Goal: Task Accomplishment & Management: Use online tool/utility

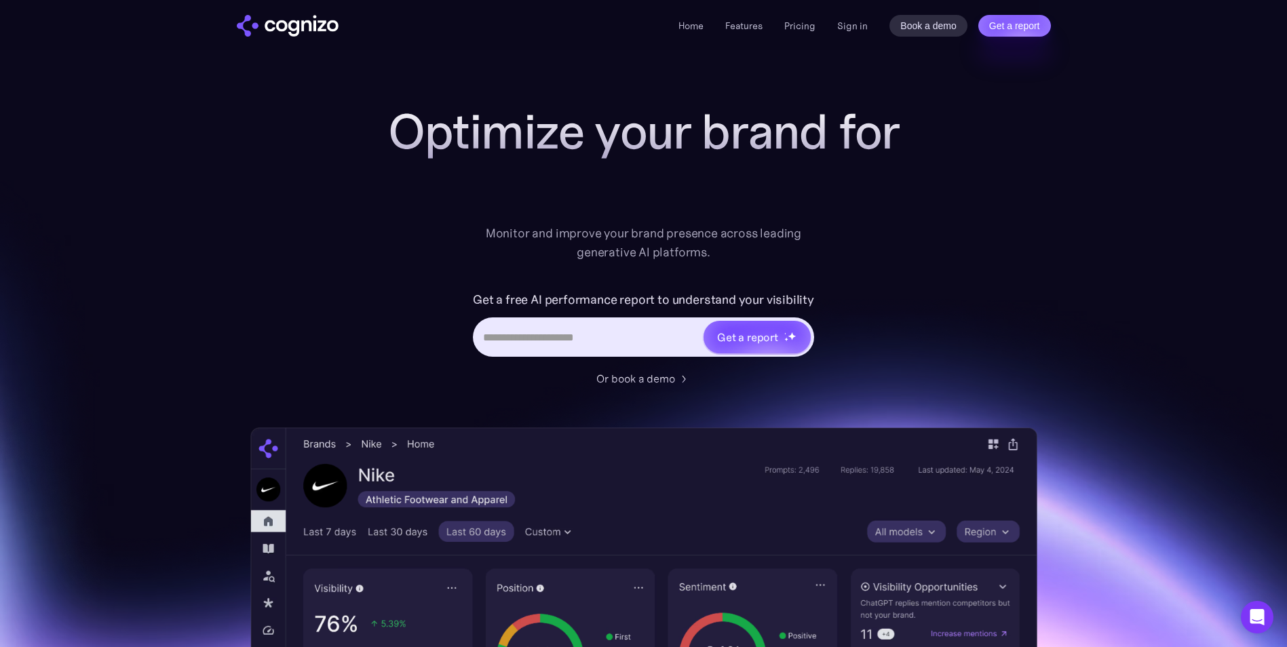
click at [500, 330] on input "Hero URL Input Form" at bounding box center [588, 337] width 227 height 26
type input "**********"
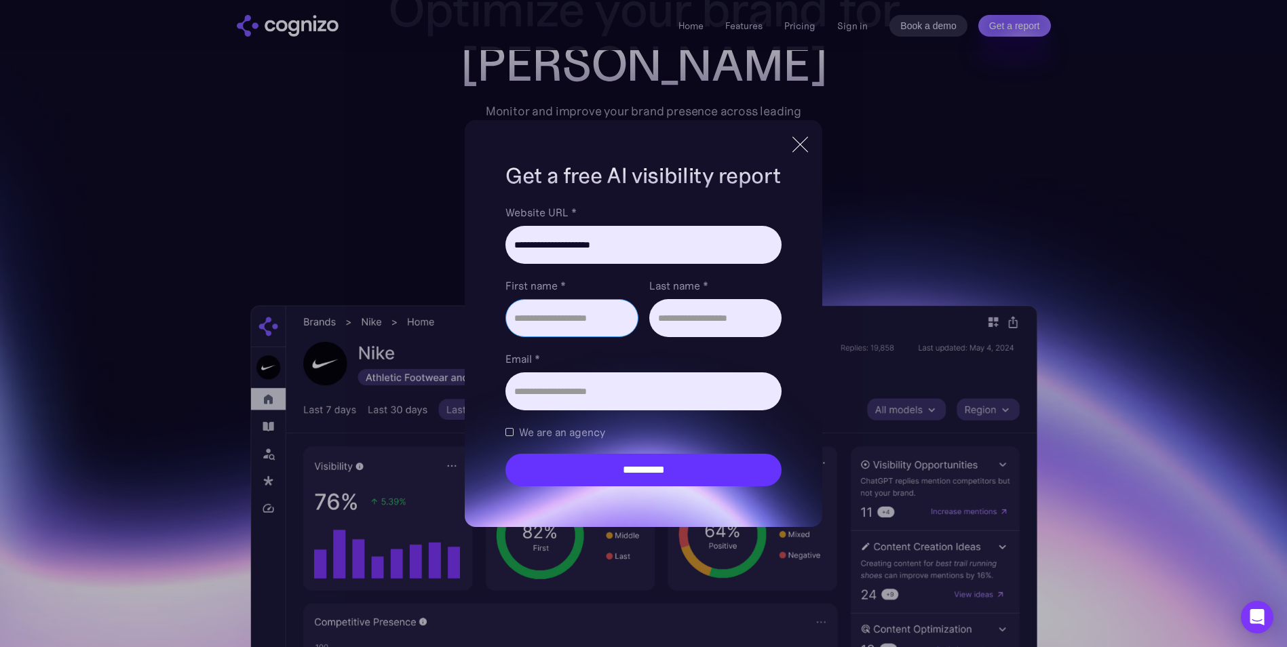
scroll to position [136, 0]
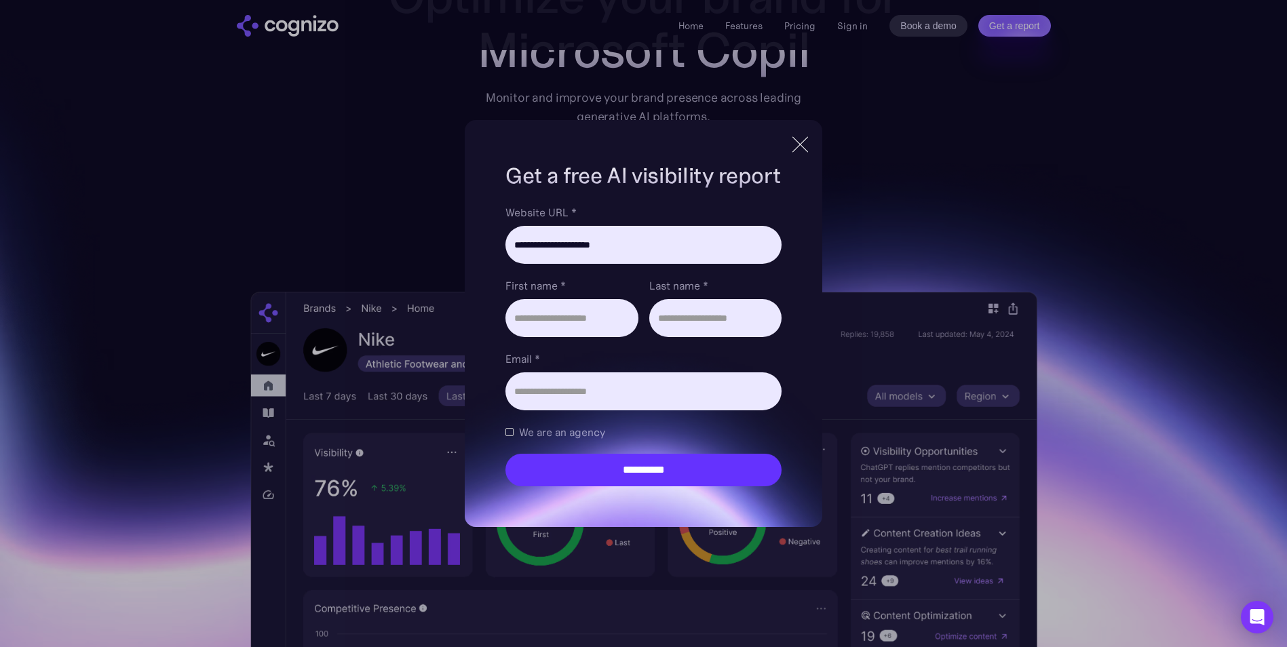
click at [804, 146] on div at bounding box center [800, 144] width 22 height 24
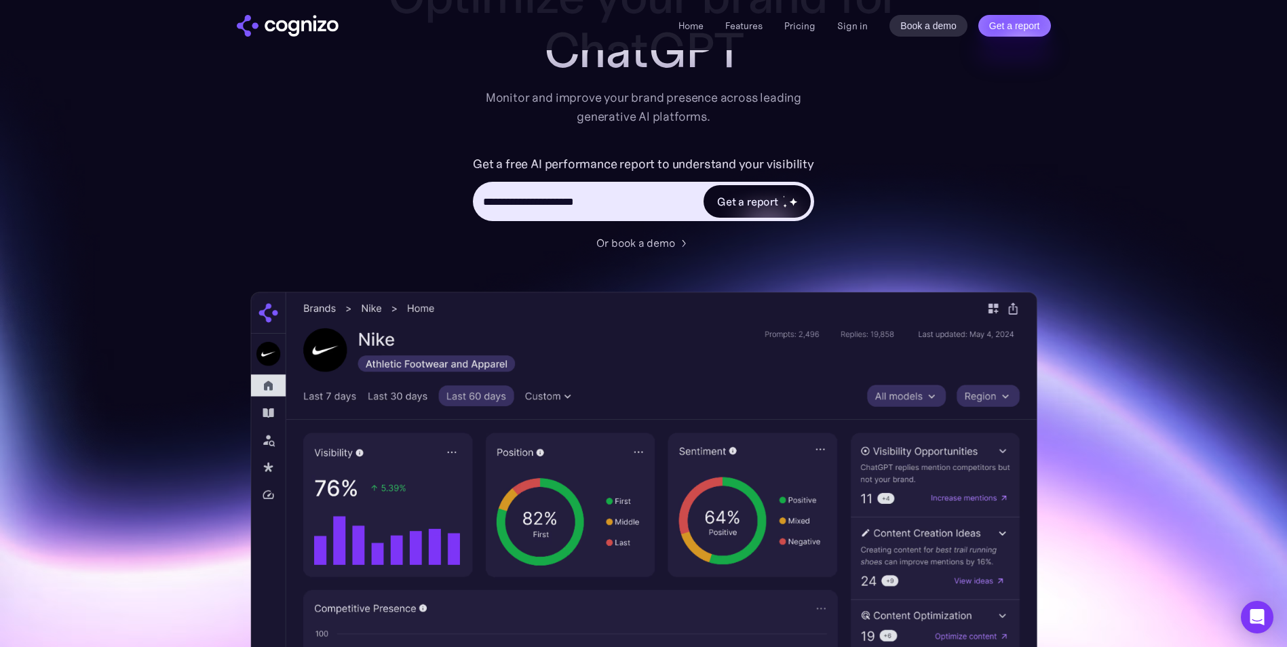
click at [727, 209] on div "Get a report" at bounding box center [747, 201] width 61 height 16
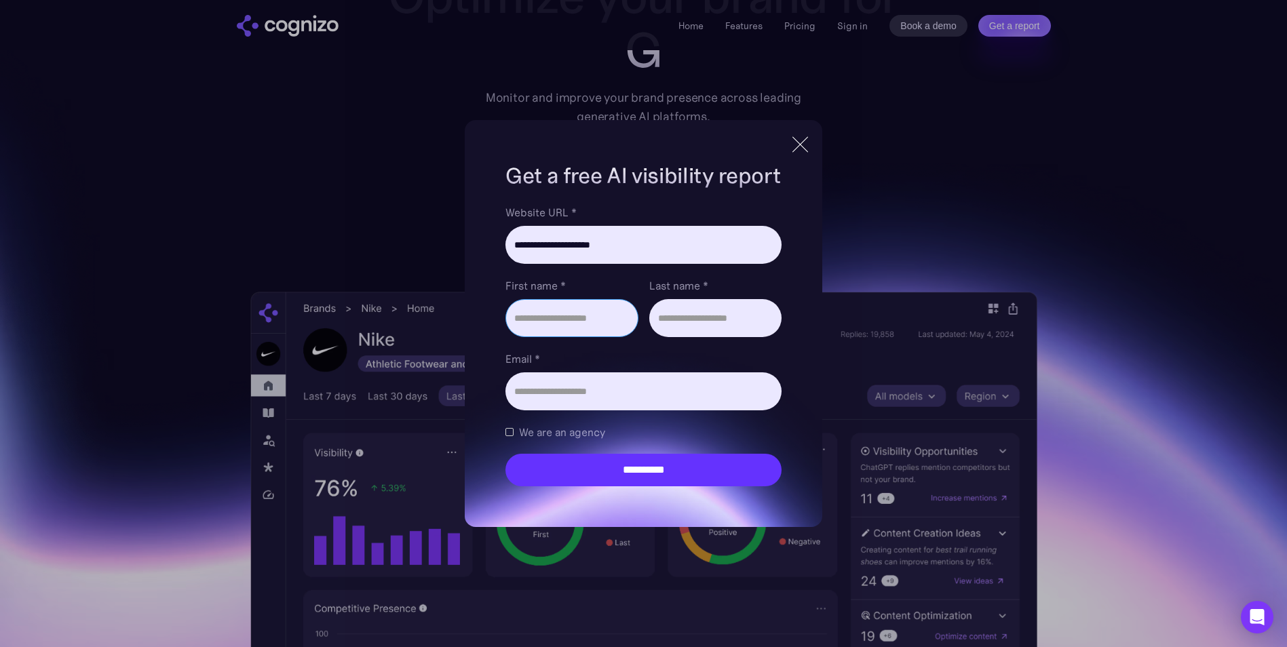
click at [536, 329] on input "First name *" at bounding box center [572, 318] width 132 height 38
type input "*****"
type input "******"
type input "**********"
click at [510, 430] on div "Brand Report Form" at bounding box center [510, 432] width 8 height 8
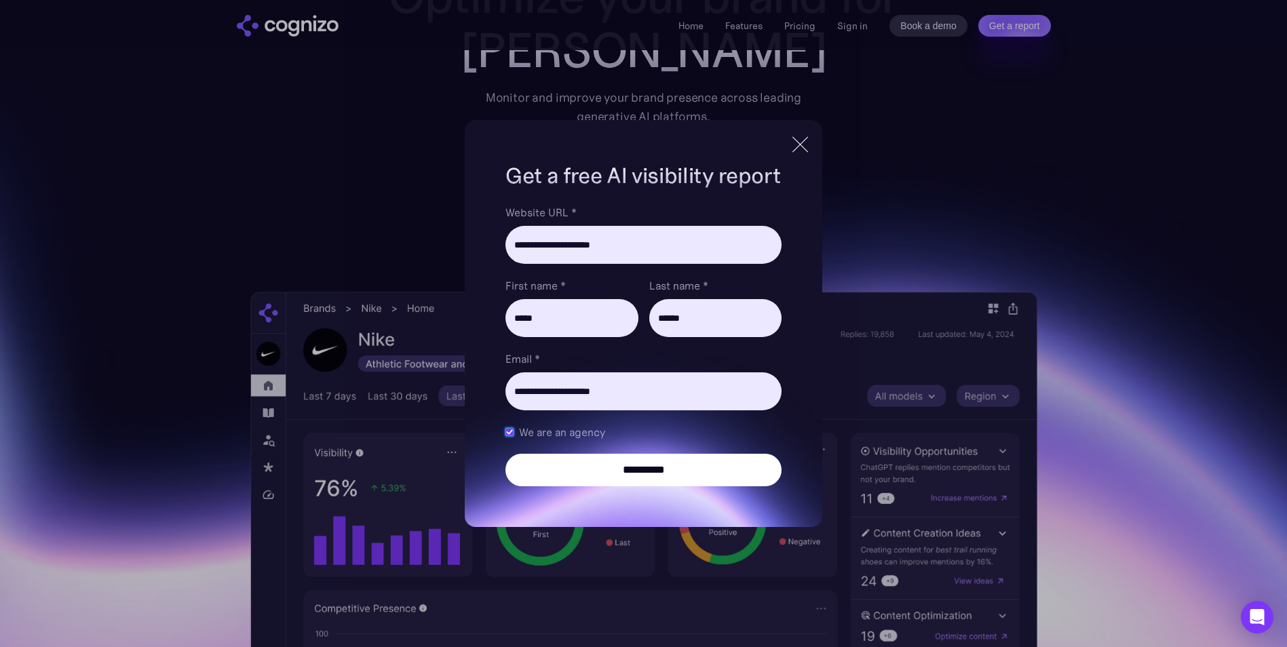
click at [552, 454] on input "**********" at bounding box center [644, 470] width 276 height 33
type input "**********"
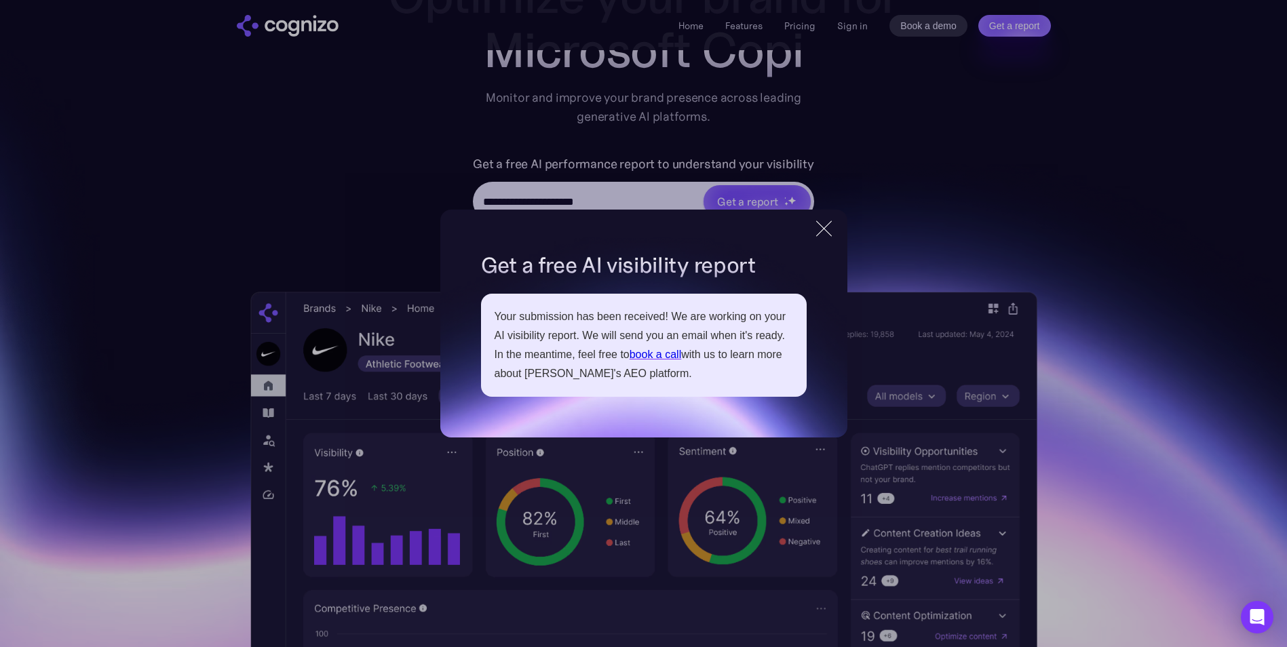
drag, startPoint x: 823, startPoint y: 224, endPoint x: 398, endPoint y: 183, distance: 426.8
click at [823, 225] on div at bounding box center [824, 228] width 22 height 24
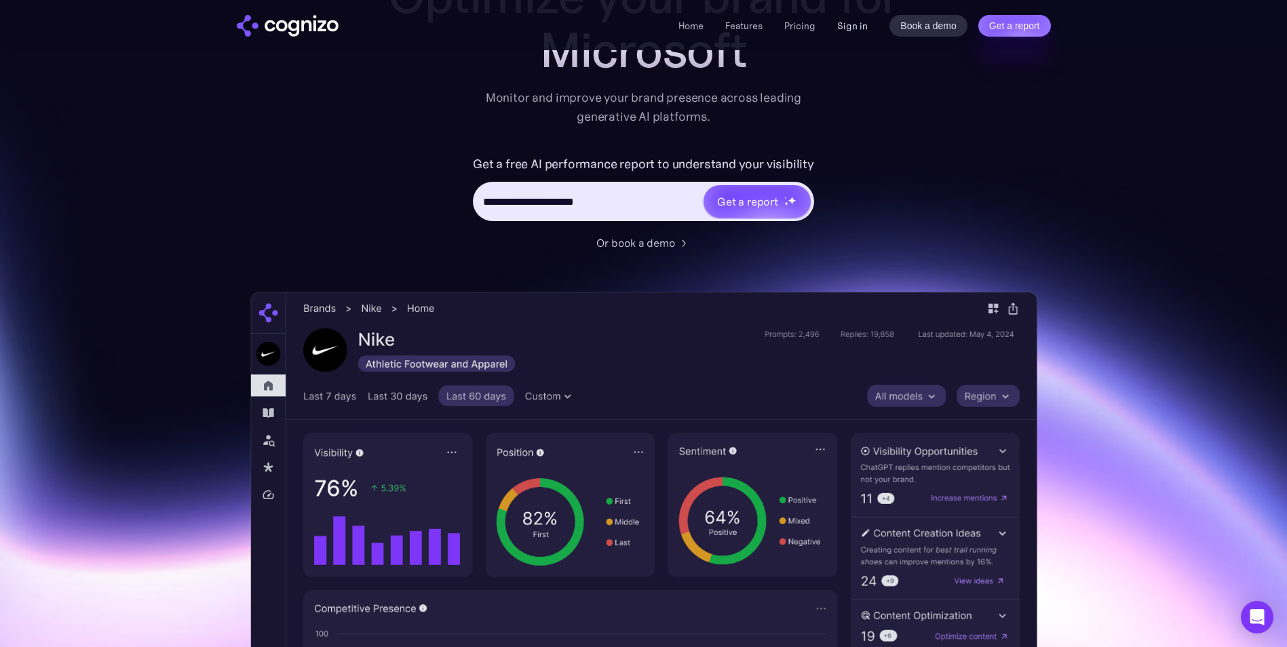
click at [850, 20] on link "Sign in" at bounding box center [852, 26] width 31 height 16
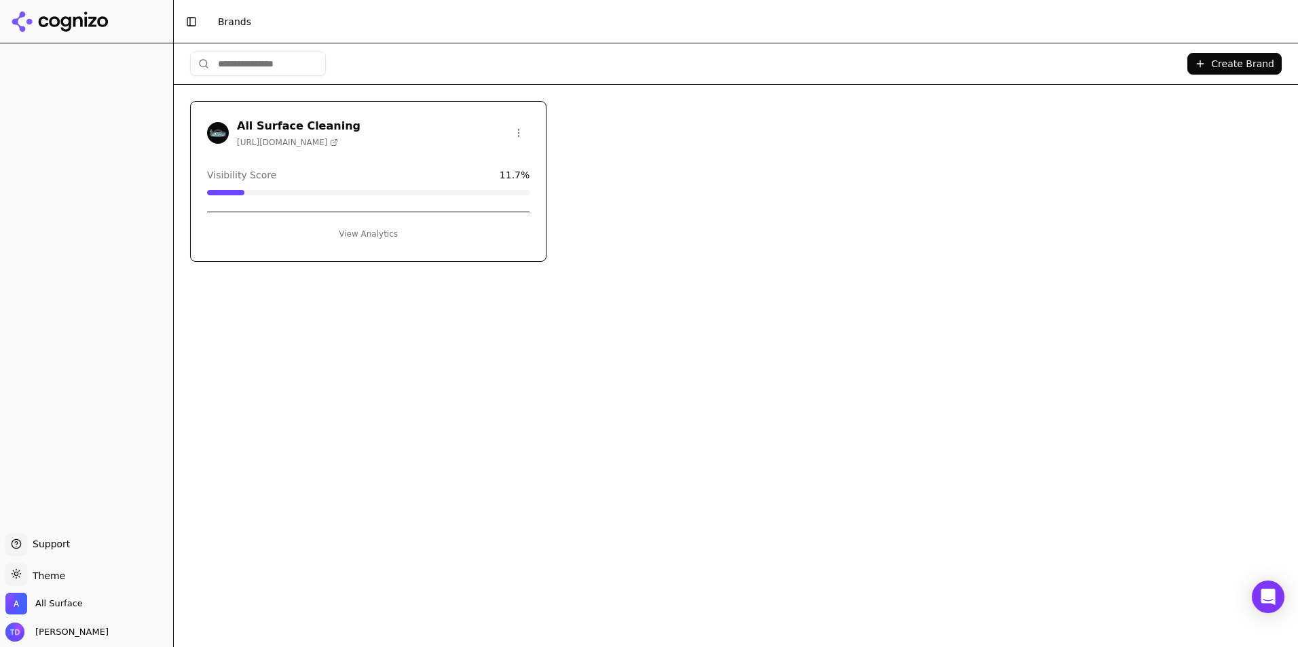
click at [342, 236] on button "View Analytics" at bounding box center [368, 234] width 322 height 22
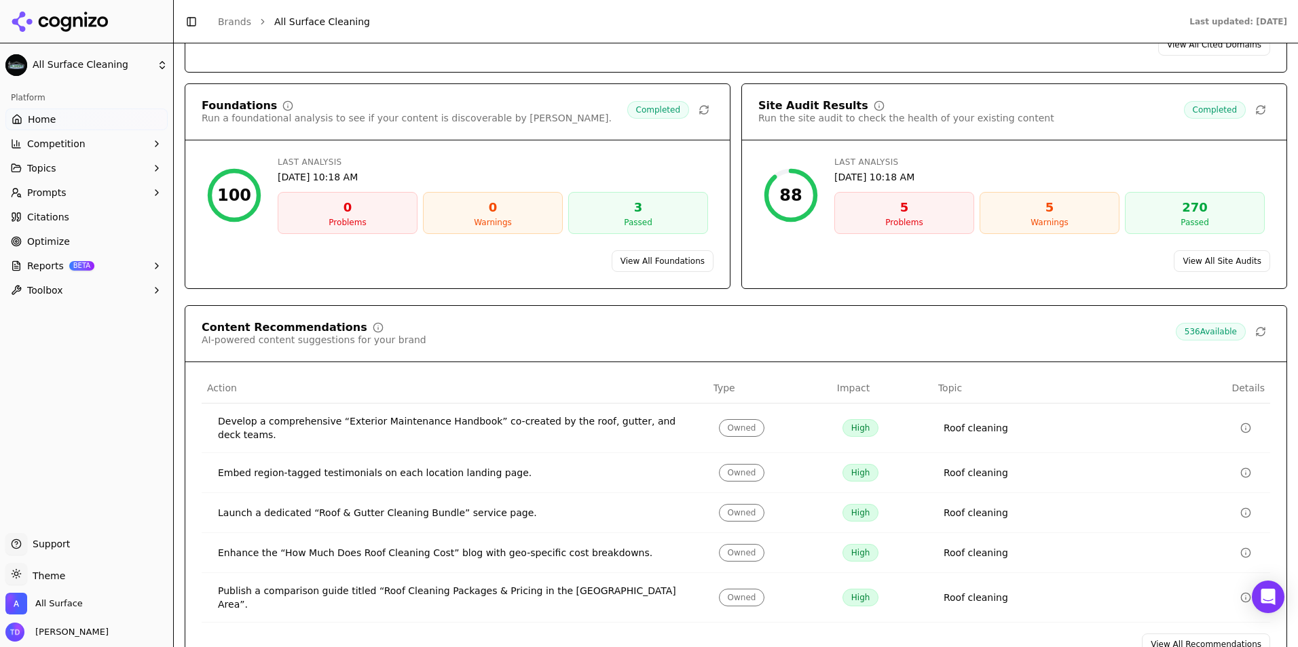
scroll to position [1697, 0]
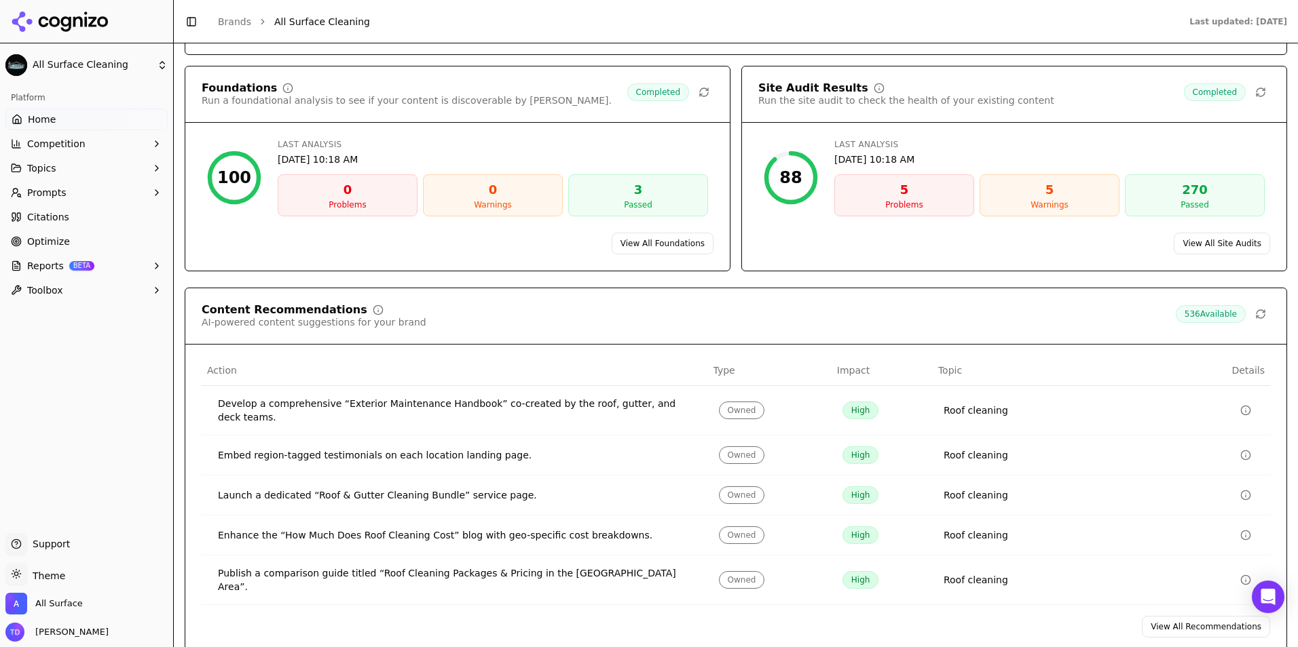
click at [1239, 271] on div "Site Audit Results Run the site audit to check the health of your existing cont…" at bounding box center [1014, 169] width 546 height 206
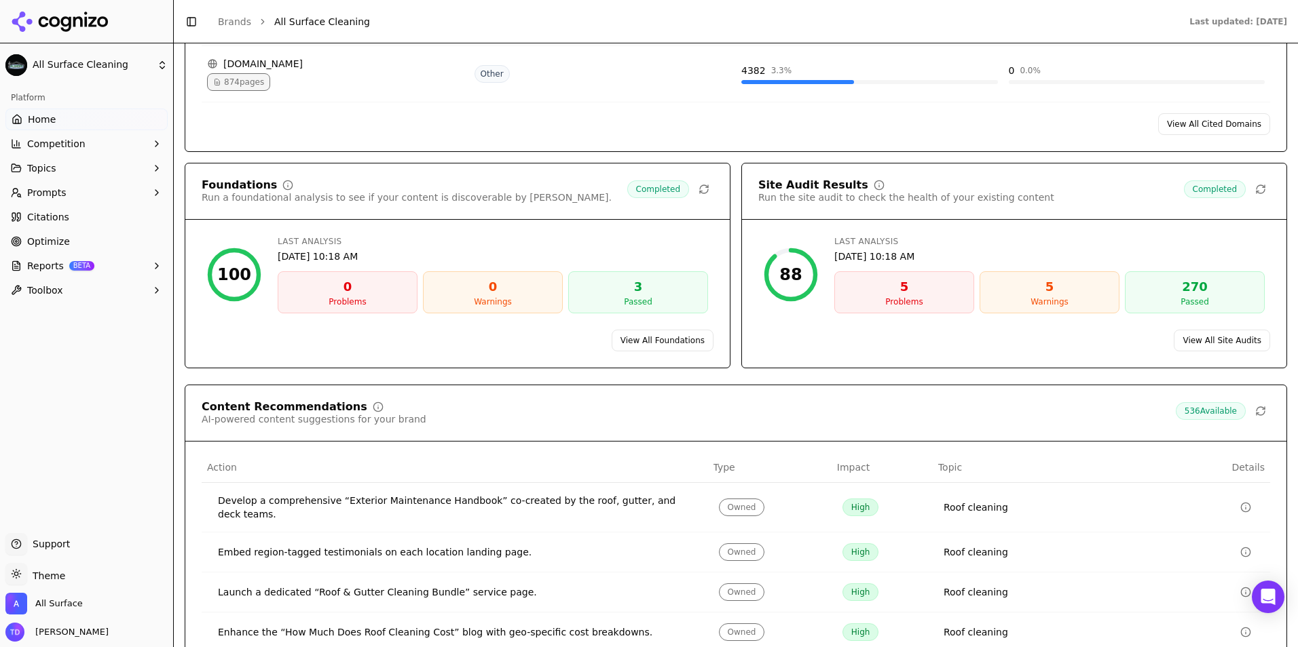
scroll to position [1832, 0]
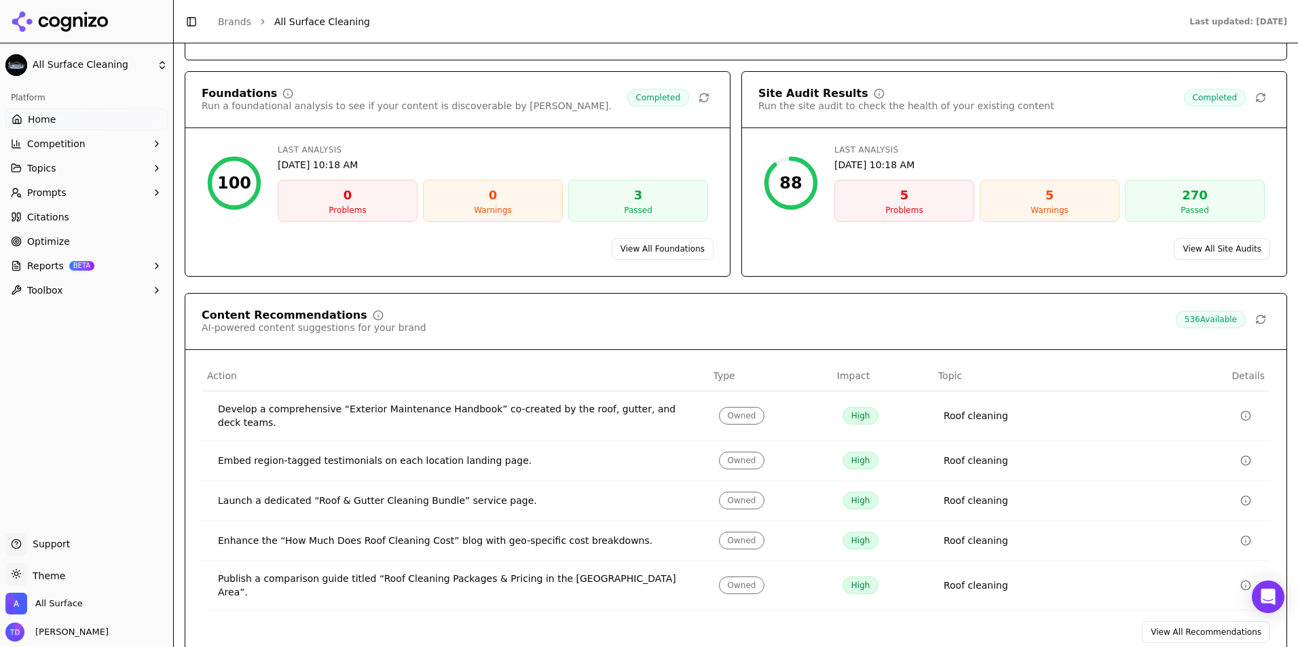
click at [326, 417] on div "Develop a comprehensive “Exterior Maintenance Handbook” co-created by the roof,…" at bounding box center [457, 415] width 479 height 27
click at [58, 250] on link "Optimize" at bounding box center [86, 242] width 162 height 22
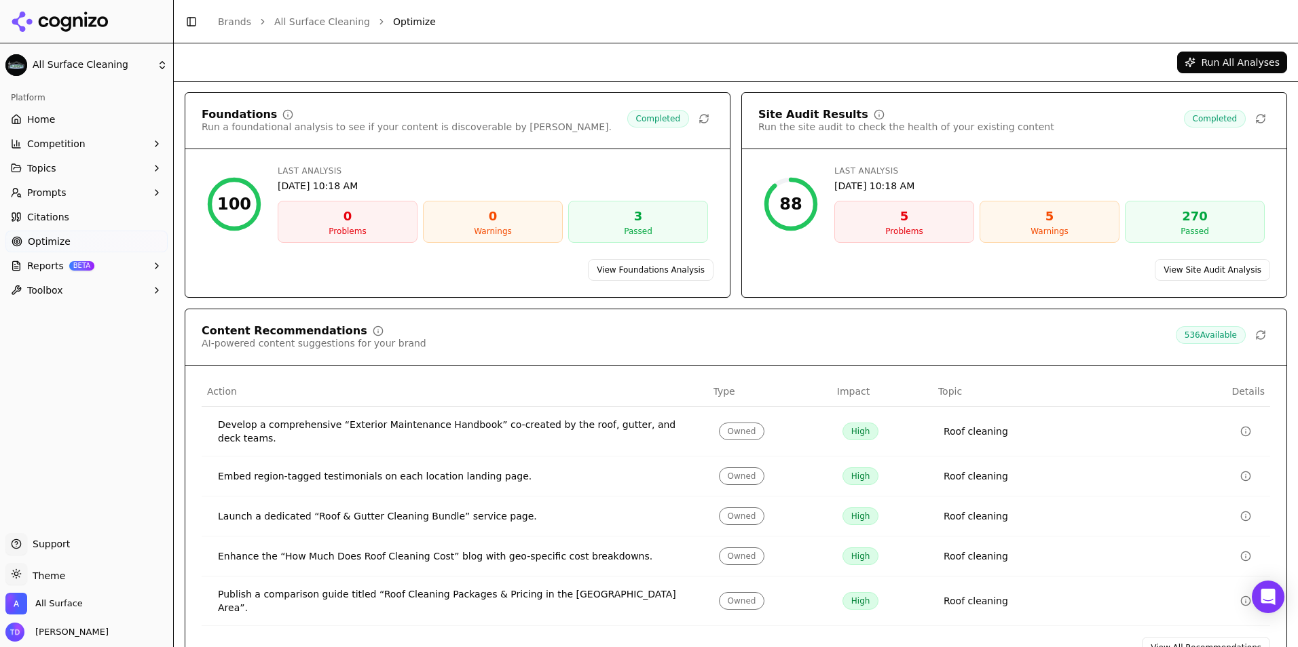
scroll to position [56, 0]
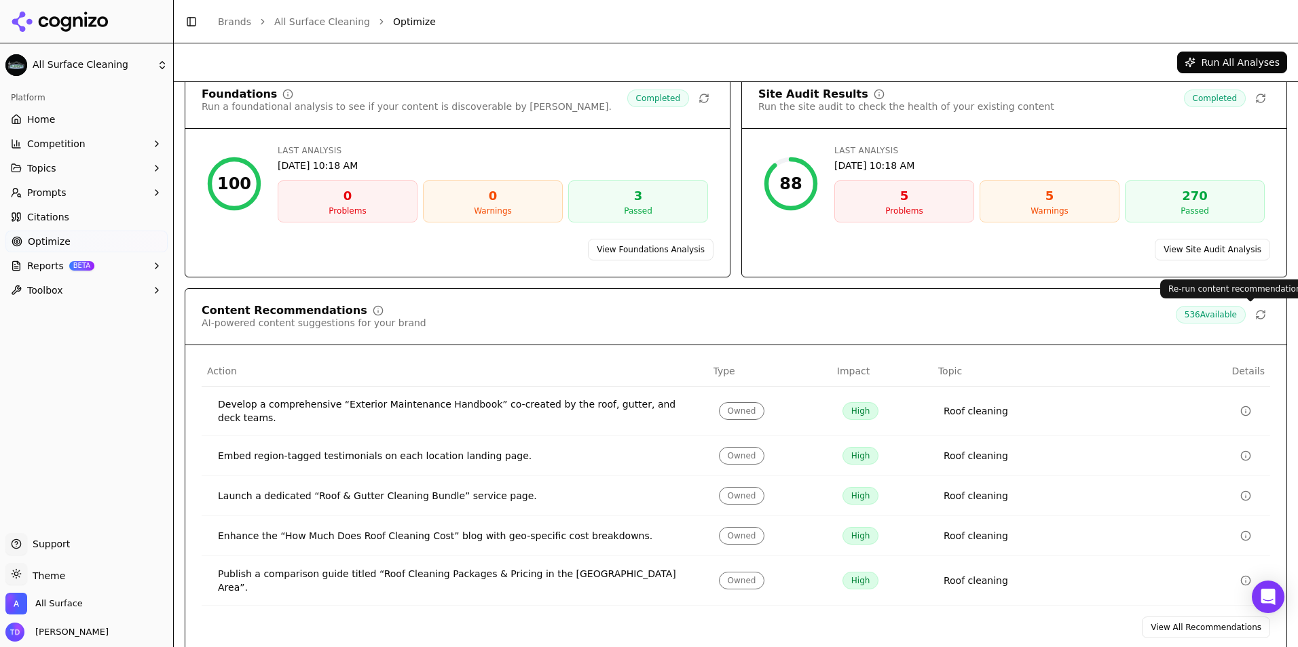
click at [1255, 316] on icon at bounding box center [1260, 314] width 11 height 11
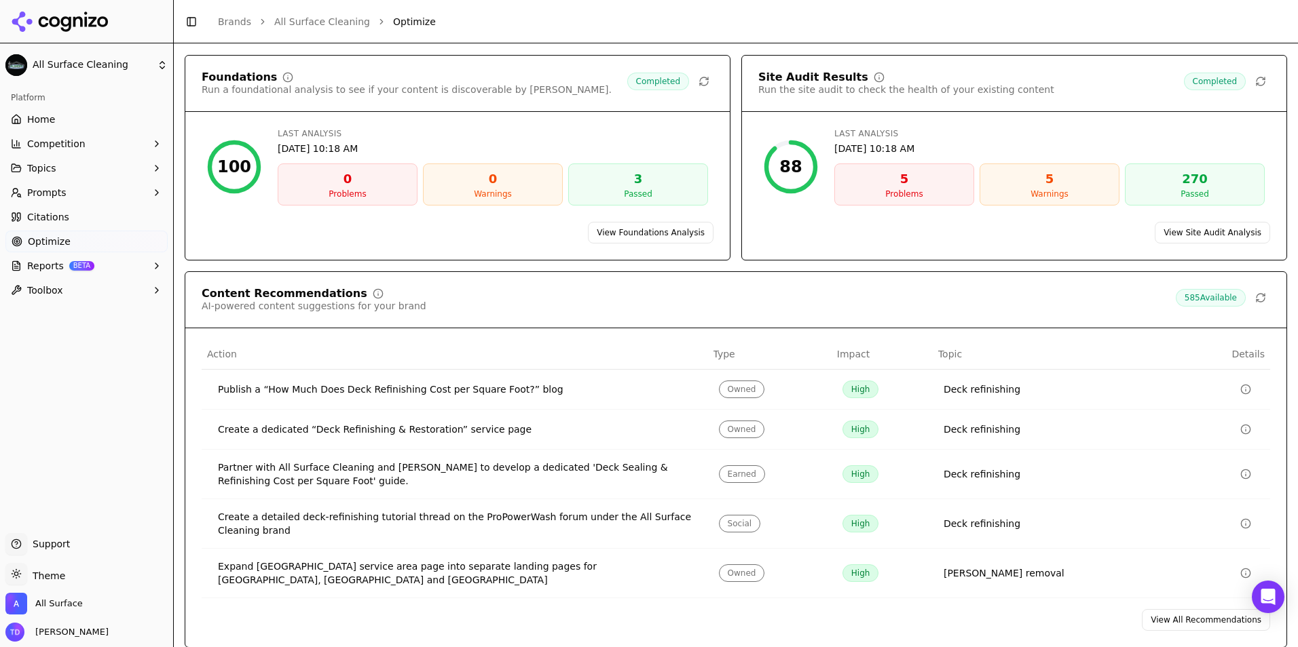
scroll to position [75, 0]
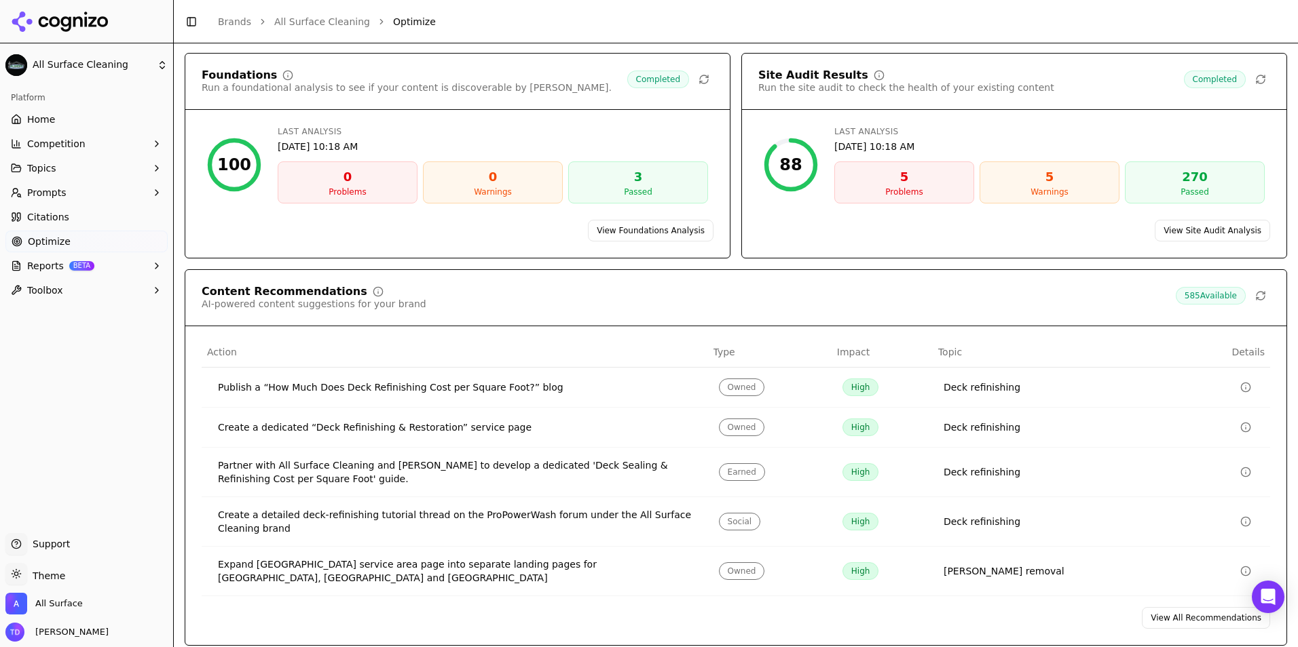
click at [1164, 613] on link "View All Recommendations" at bounding box center [1206, 618] width 128 height 22
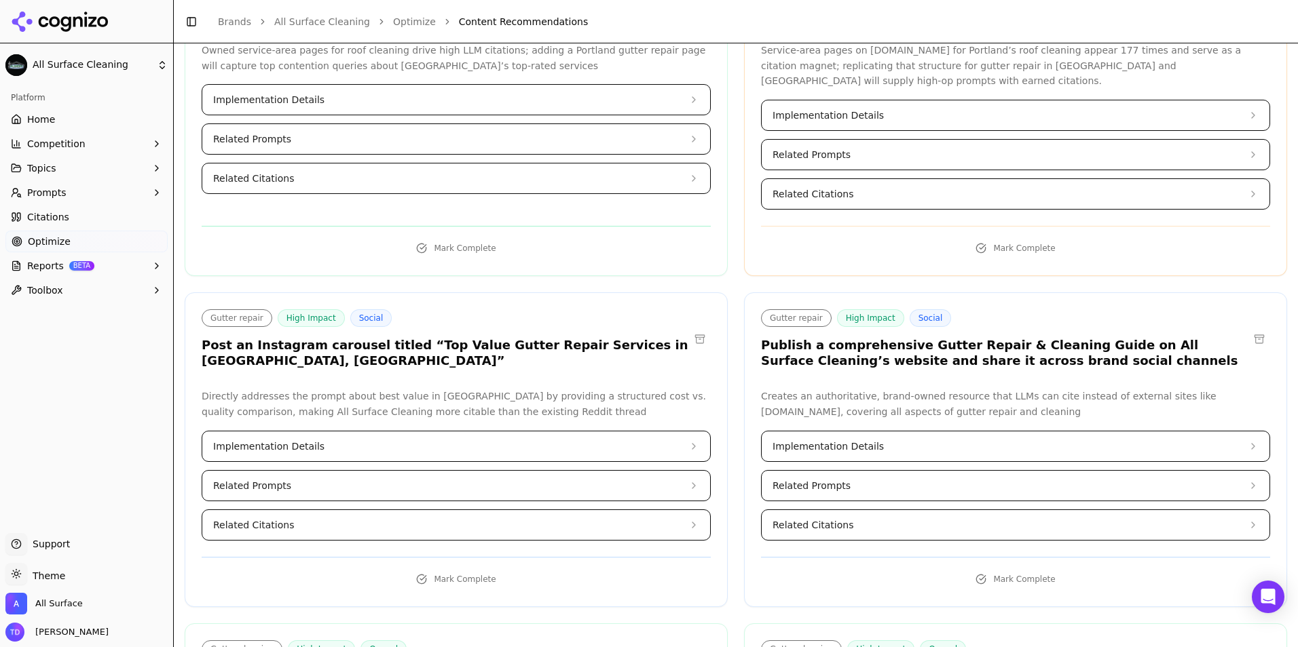
scroll to position [2918, 0]
click at [833, 438] on span "Implementation Details" at bounding box center [827, 445] width 111 height 14
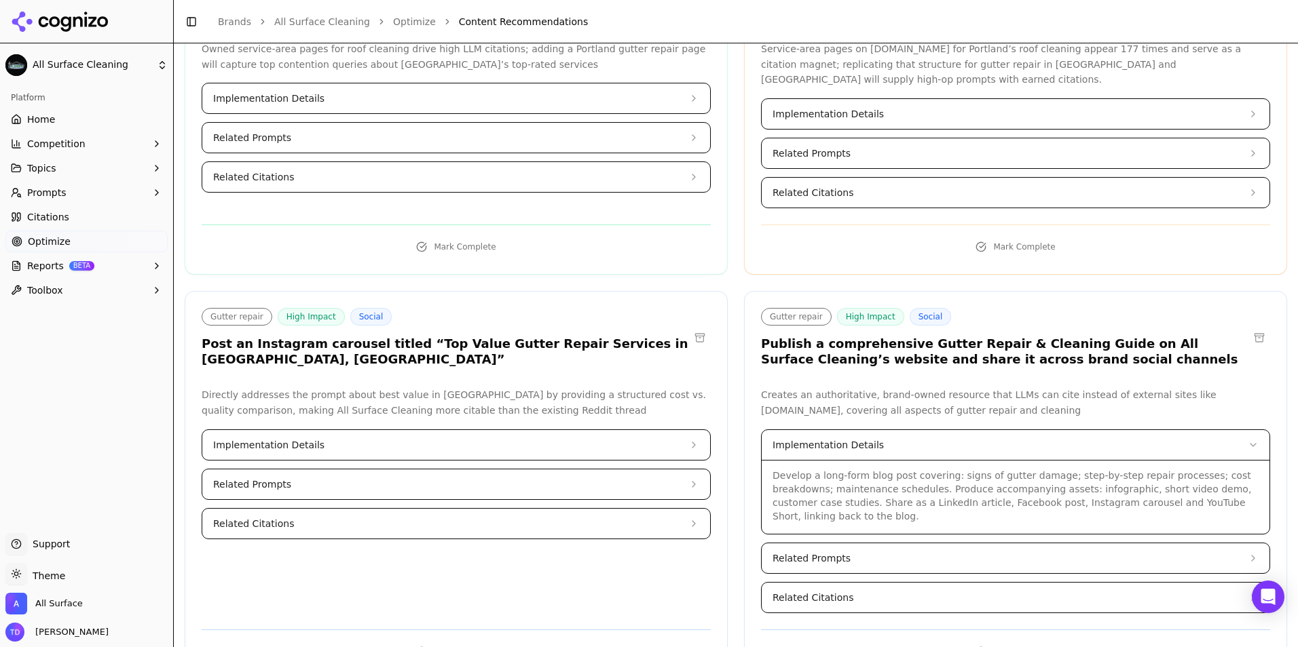
click at [796, 552] on span "Related Prompts" at bounding box center [811, 559] width 78 height 14
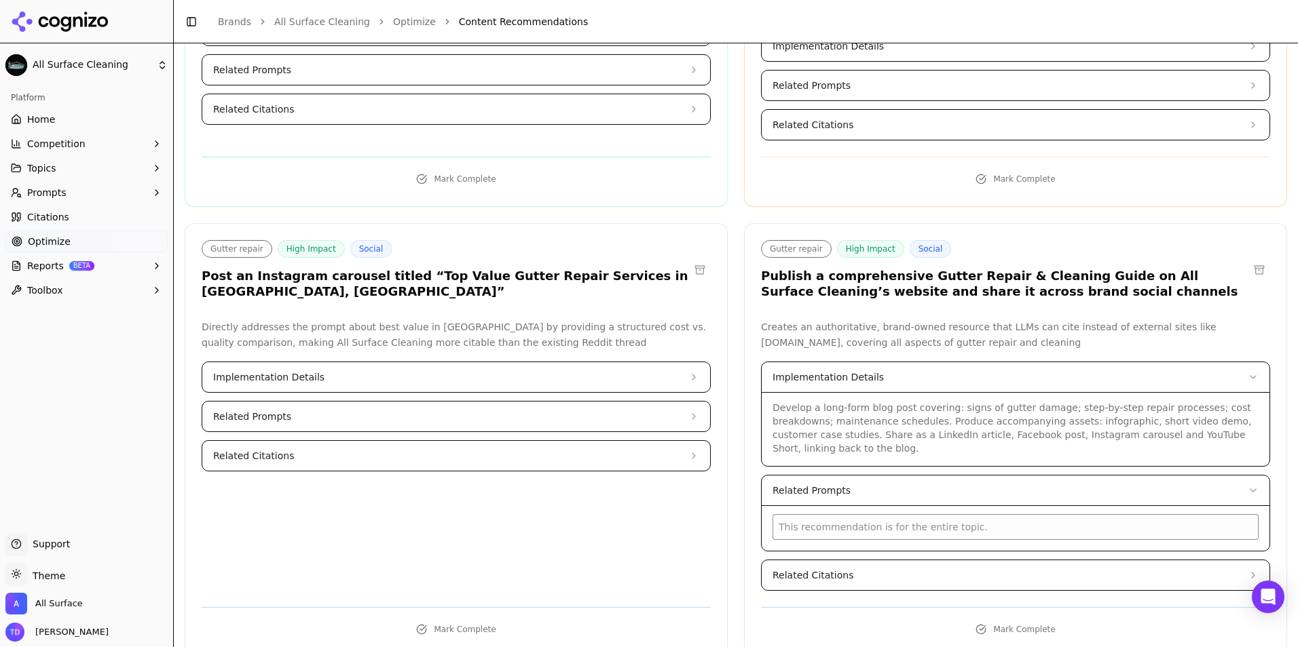
click at [796, 569] on span "Related Citations" at bounding box center [812, 576] width 81 height 14
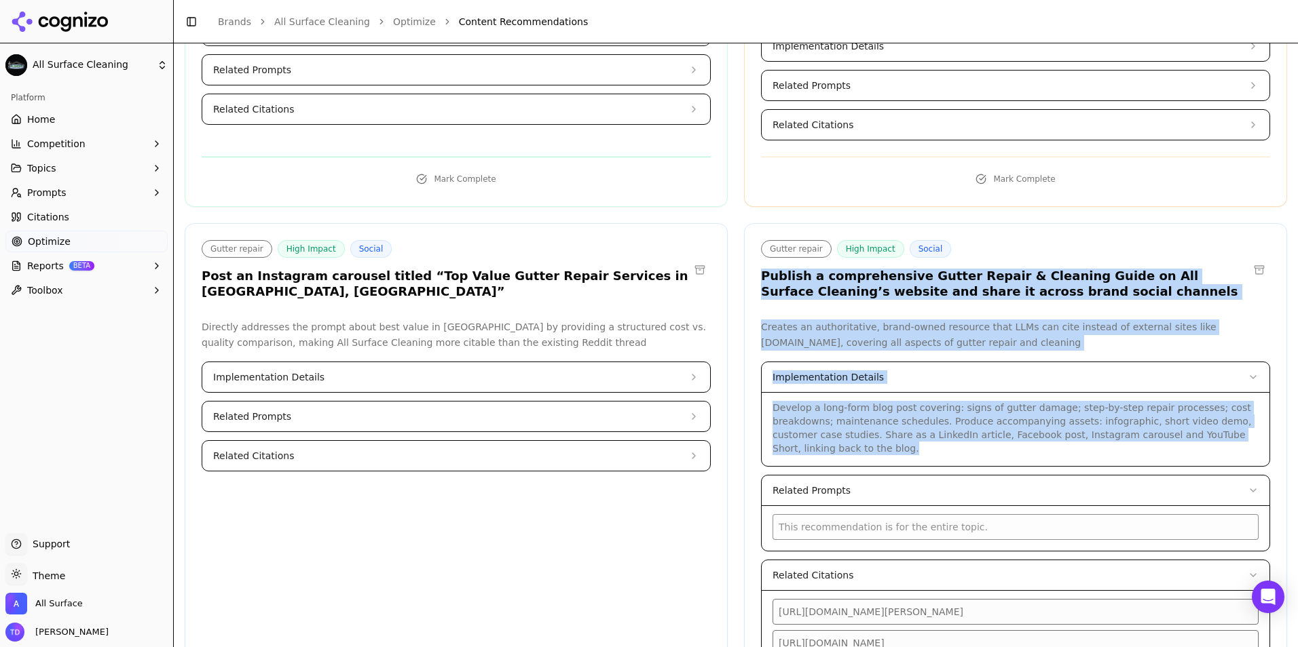
drag, startPoint x: 755, startPoint y: 231, endPoint x: 1231, endPoint y: 390, distance: 502.0
click at [1231, 390] on div "Gutter repair High Impact Social Publish a comprehensive Gutter Repair & Cleani…" at bounding box center [1015, 478] width 543 height 511
copy div "Publish a comprehensive Gutter Repair & Cleaning Guide on All Surface Cleaning’…"
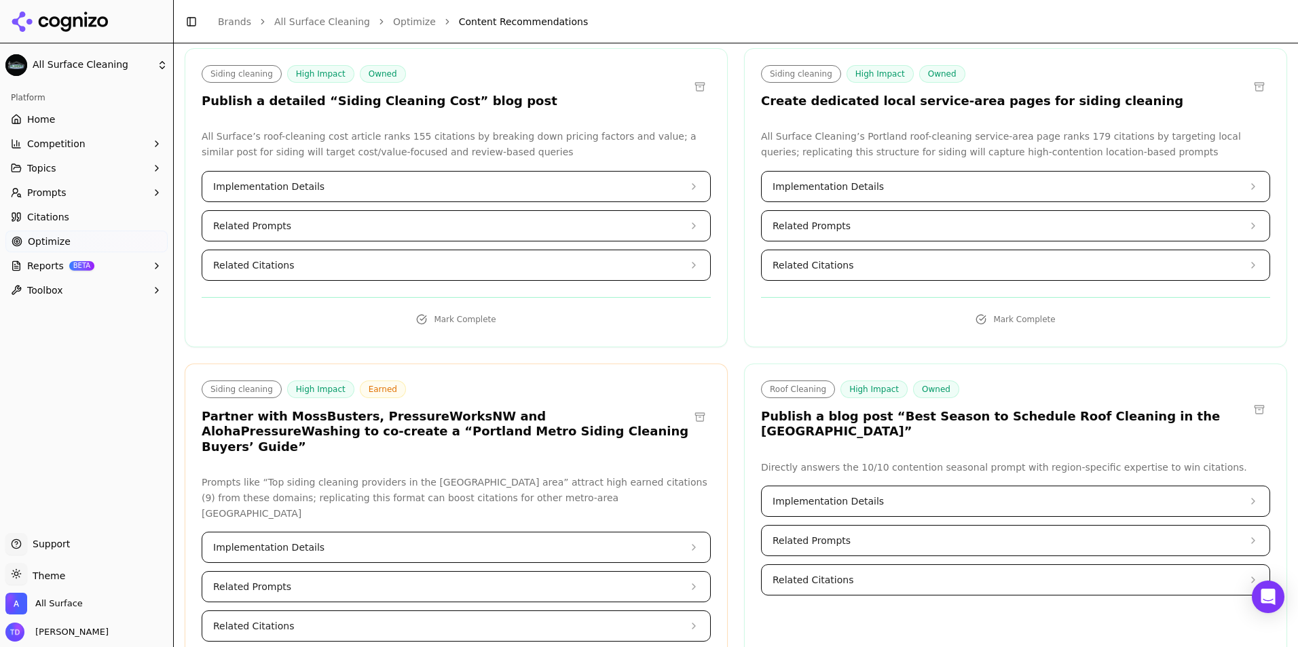
scroll to position [4072, 0]
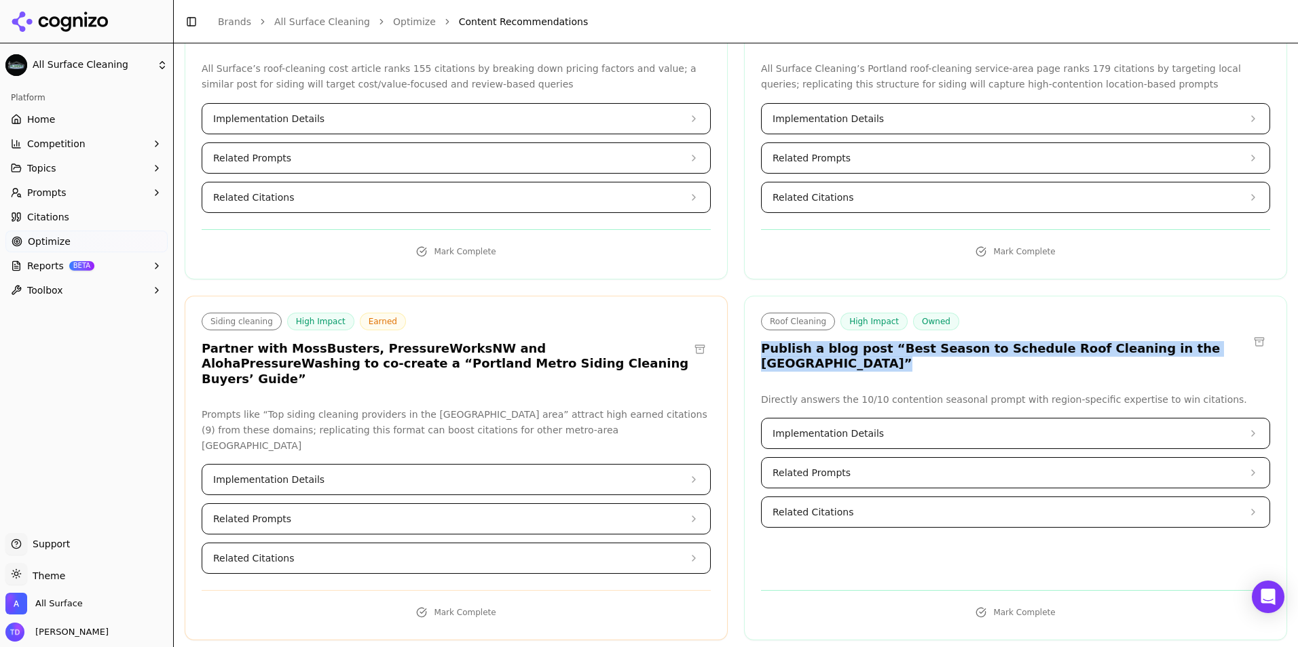
drag, startPoint x: 755, startPoint y: 289, endPoint x: 1233, endPoint y: 292, distance: 477.8
click at [1233, 313] on div "Roof Cleaning High Impact Owned Publish a blog post “Best Season to Schedule Ro…" at bounding box center [1015, 342] width 509 height 59
copy h3 "Publish a blog post “Best Season to Schedule Roof Cleaning in the [GEOGRAPHIC_D…"
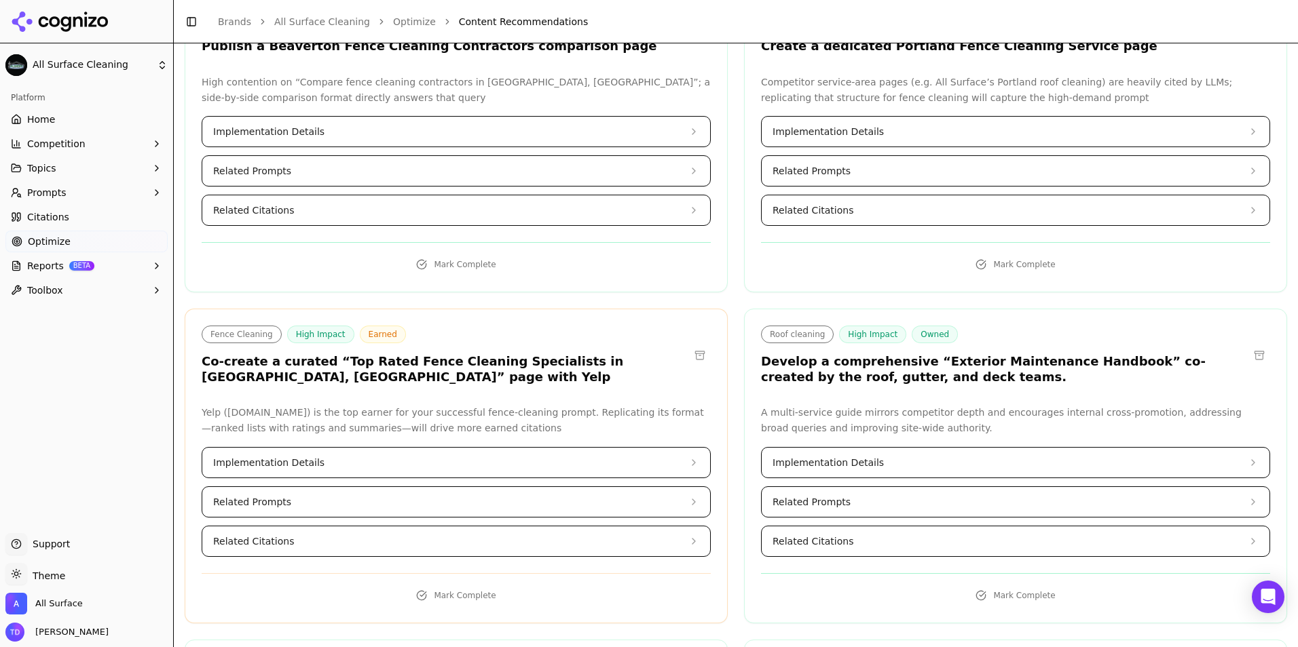
scroll to position [6380, 0]
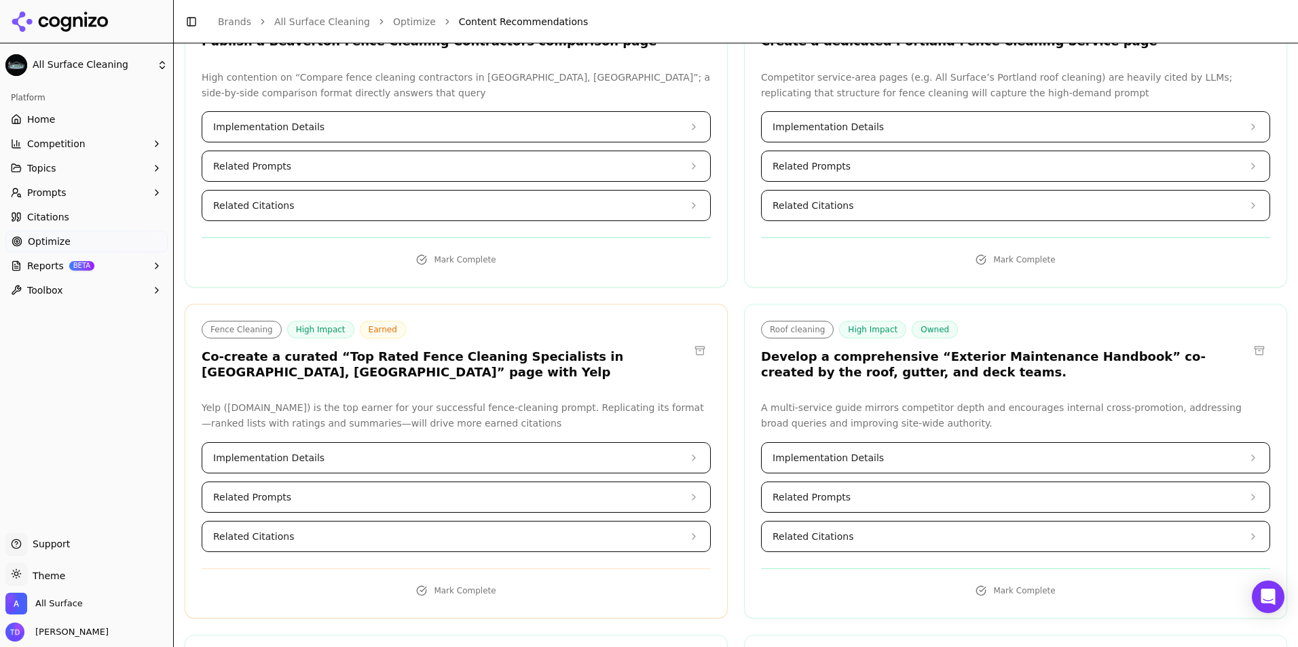
drag, startPoint x: 1045, startPoint y: 483, endPoint x: 791, endPoint y: 435, distance: 258.2
click at [1045, 580] on button "Mark Complete" at bounding box center [1015, 591] width 509 height 22
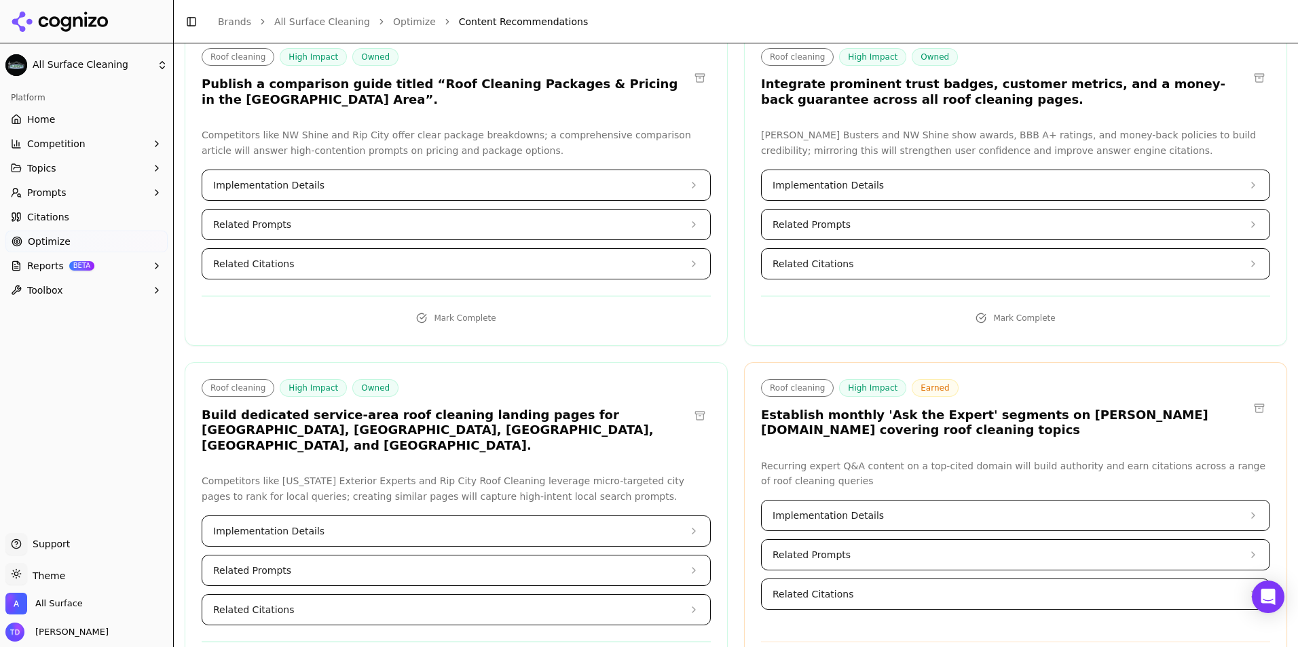
scroll to position [7737, 0]
